Goal: Information Seeking & Learning: Learn about a topic

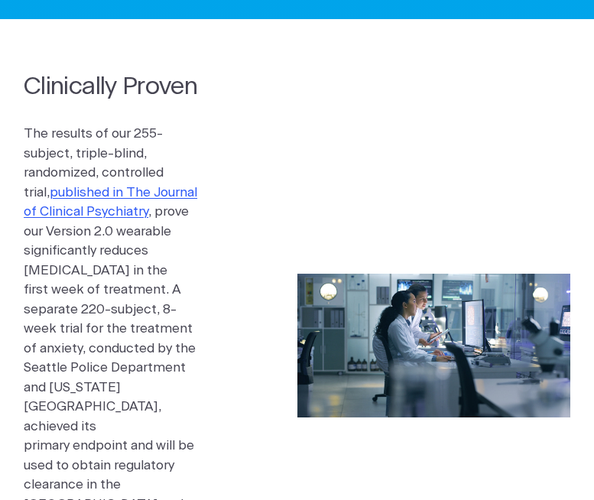
scroll to position [944, 0]
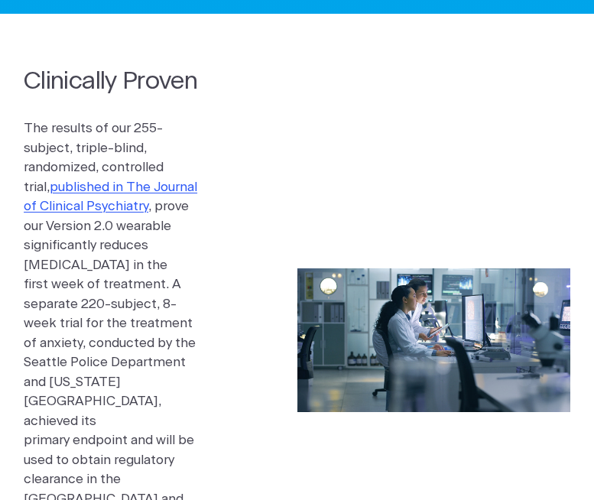
click at [164, 300] on p "The results of our 255-subject, triple-blind, randomized, controlled trial, pub…" at bounding box center [113, 342] width 178 height 448
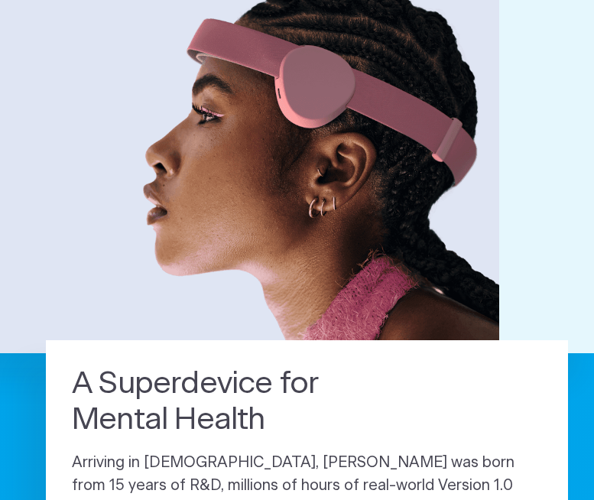
scroll to position [0, 0]
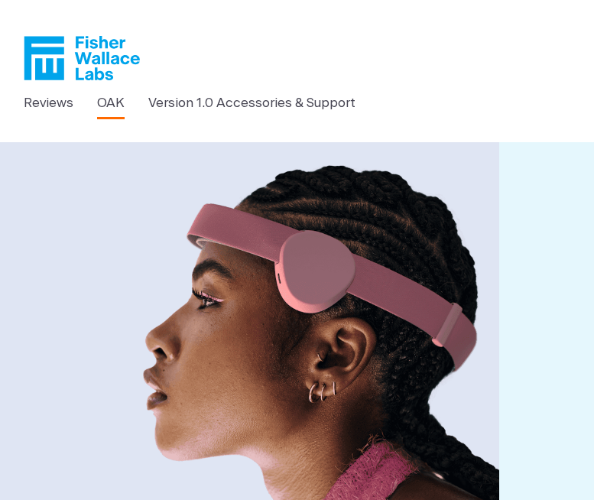
click at [100, 97] on link "OAK" at bounding box center [111, 103] width 28 height 20
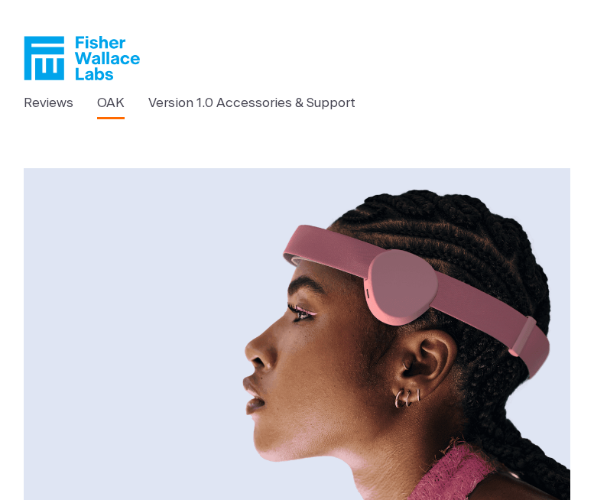
click at [121, 112] on link "OAK" at bounding box center [111, 103] width 28 height 20
